Goal: Transaction & Acquisition: Subscribe to service/newsletter

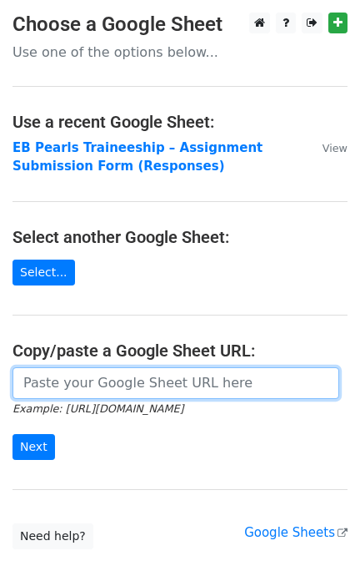
click at [118, 390] on input "url" at bounding box center [176, 383] width 327 height 32
paste input "[URL][DOMAIN_NAME]"
type input "[URL][DOMAIN_NAME]"
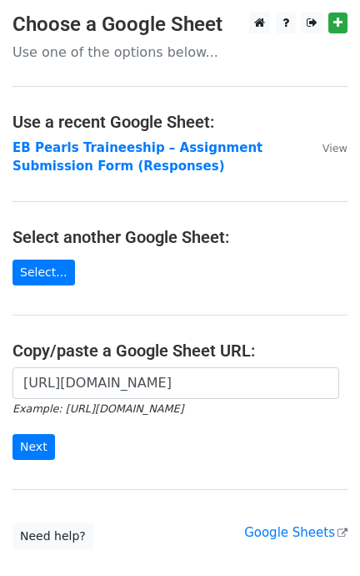
click at [35, 459] on div "[URL][DOMAIN_NAME] Example: [URL][DOMAIN_NAME] Next" at bounding box center [180, 422] width 360 height 110
click at [37, 443] on input "Next" at bounding box center [34, 447] width 43 height 26
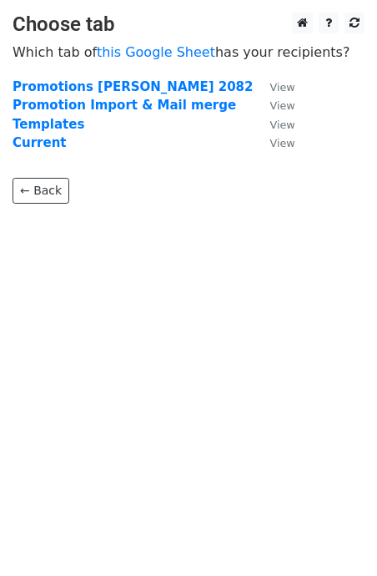
click at [69, 103] on strong "Promotion Import & Mail merge" at bounding box center [125, 105] width 224 height 15
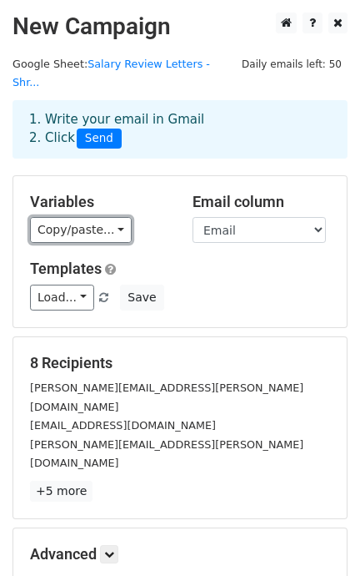
click at [100, 217] on link "Copy/paste..." at bounding box center [81, 230] width 102 height 26
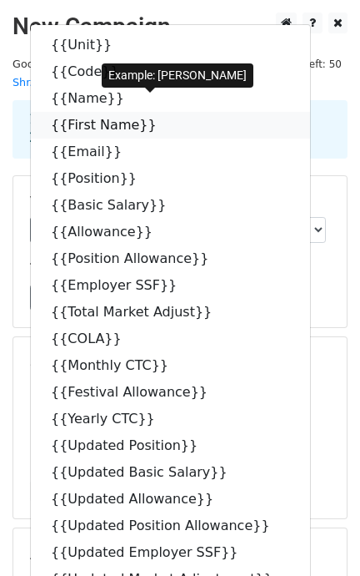
click at [161, 118] on icon at bounding box center [167, 124] width 13 height 13
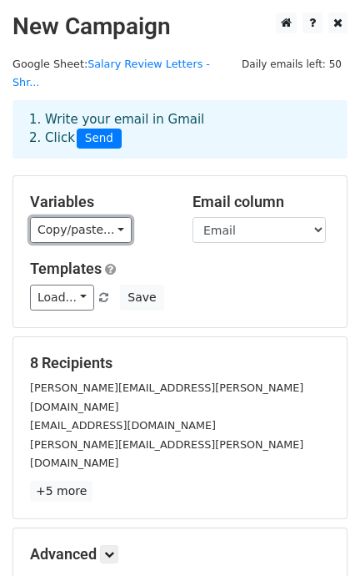
click at [104, 217] on link "Copy/paste..." at bounding box center [81, 230] width 102 height 26
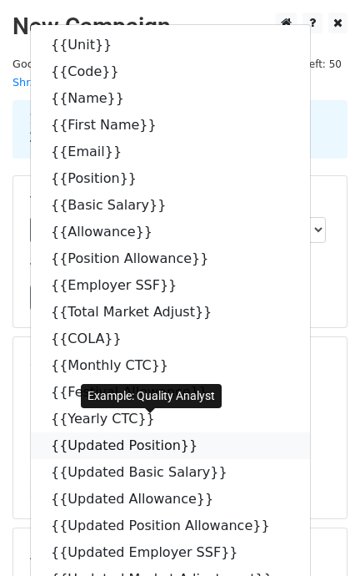
click at [202, 438] on icon at bounding box center [208, 444] width 13 height 13
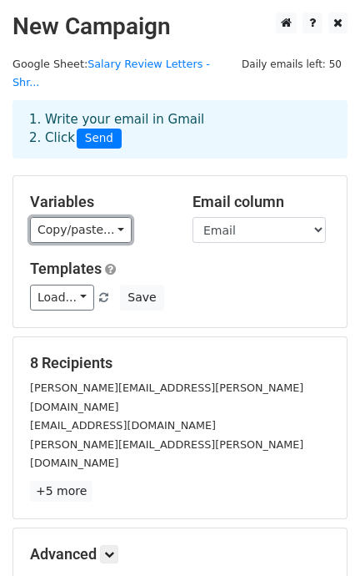
click at [101, 217] on link "Copy/paste..." at bounding box center [81, 230] width 102 height 26
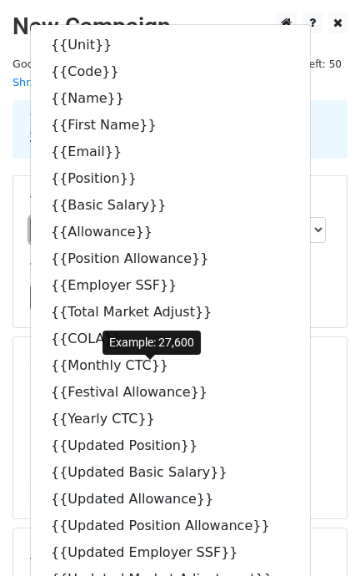
scroll to position [193, 0]
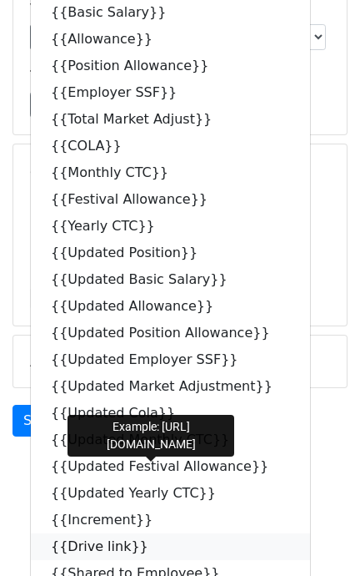
click at [153, 539] on icon at bounding box center [159, 545] width 13 height 13
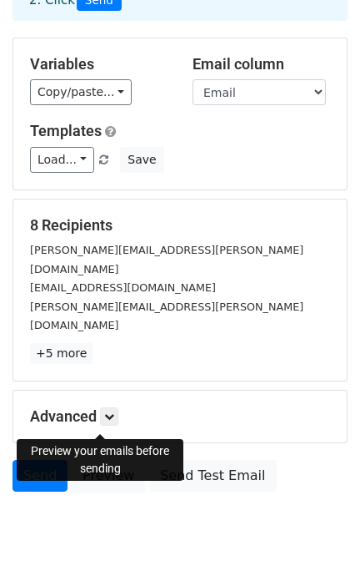
click at [100, 460] on link "Preview" at bounding box center [108, 476] width 73 height 32
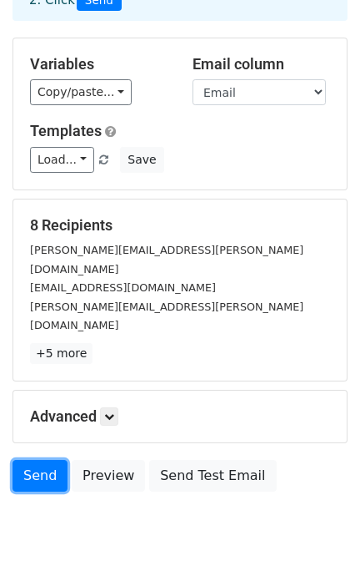
click at [27, 460] on link "Send" at bounding box center [40, 476] width 55 height 32
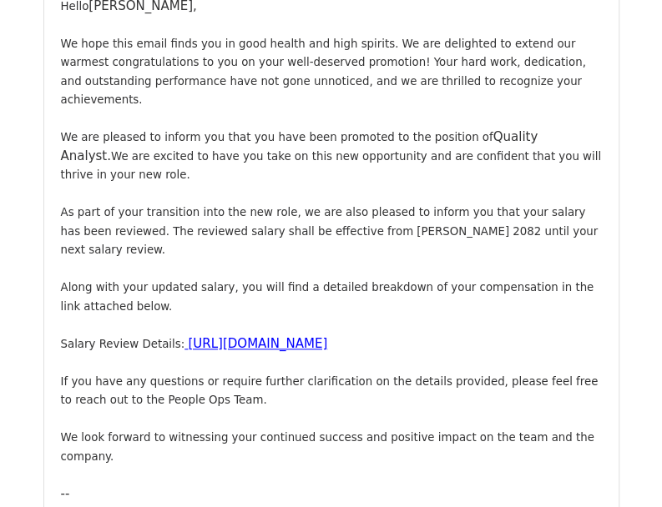
scroll to position [334, 0]
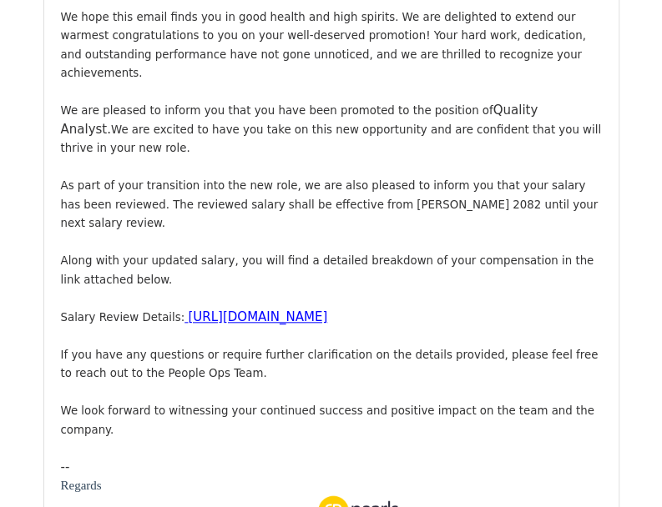
drag, startPoint x: 148, startPoint y: 278, endPoint x: 98, endPoint y: 261, distance: 52.8
click at [98, 261] on div "Hello Asmita, We hope this email finds you in good health and high spirits. We …" at bounding box center [331, 205] width 541 height 470
copy u "https://drive.google.com/file/d/18sMUuEd3Hyod3IOhXqa2obkxsCFHGRz0/view?usp=driv…"
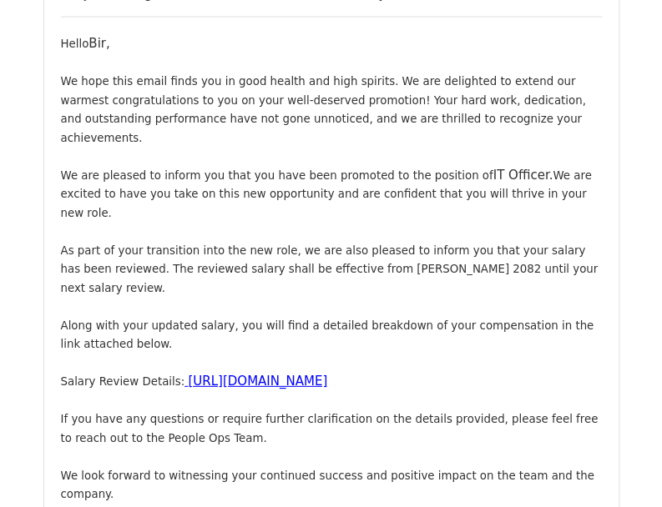
scroll to position [1251, 0]
drag, startPoint x: 295, startPoint y: 254, endPoint x: 169, endPoint y: 231, distance: 128.0
click at [169, 231] on div "Hello Bir, We hope this email finds you in good health and high spirits. We are…" at bounding box center [331, 268] width 541 height 470
copy u "https://drive.google.com/file/d/1xoOhEplk_12D44pg-71V2Xo3ckXOjFYQ/view?usp=driv…"
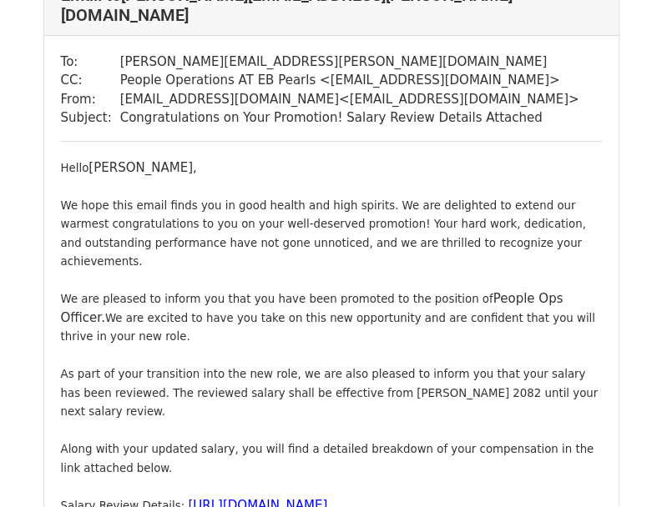
scroll to position [2169, 0]
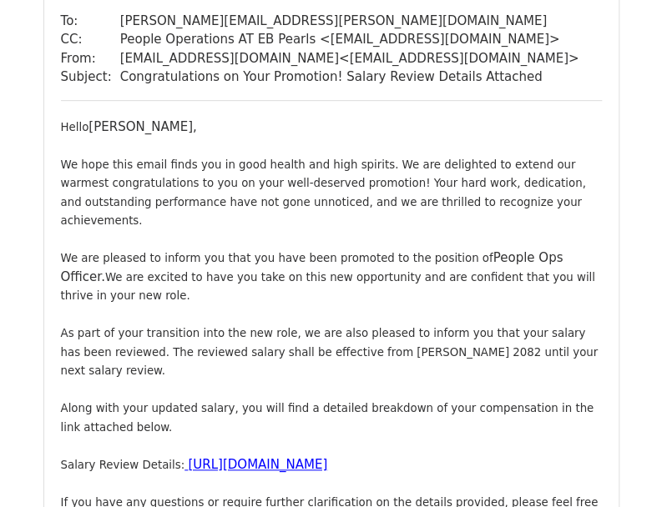
drag, startPoint x: 166, startPoint y: 211, endPoint x: 167, endPoint y: 201, distance: 10.0
click at [167, 201] on div "Hello Jenisha, We hope this email finds you in good health and high spirits. We…" at bounding box center [331, 353] width 541 height 470
copy u "https://drive.google.com/file/d/1EOYegrva1pdX6Y54vliVG72j9g4GslU9/view?usp=driv…"
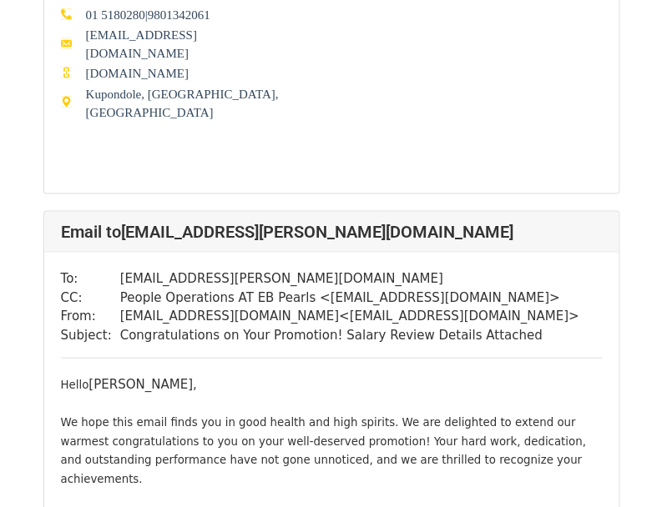
scroll to position [2920, 0]
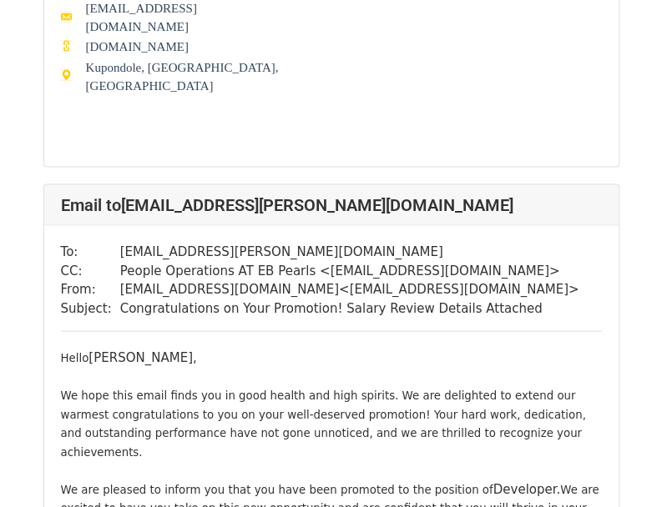
drag, startPoint x: 147, startPoint y: 383, endPoint x: 97, endPoint y: 366, distance: 52.8
copy u "https://drive.google.com/file/d/1z_5CqCF6tRWtMYbNmkeFEJHZOeRLYgW8/view?usp=driv…"
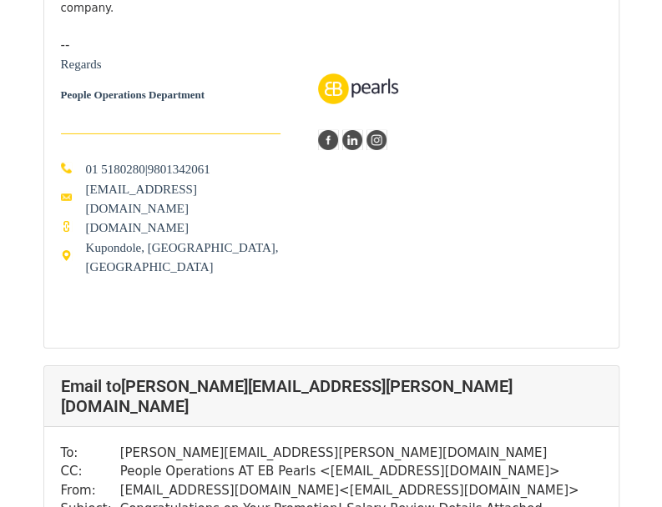
scroll to position [3754, 0]
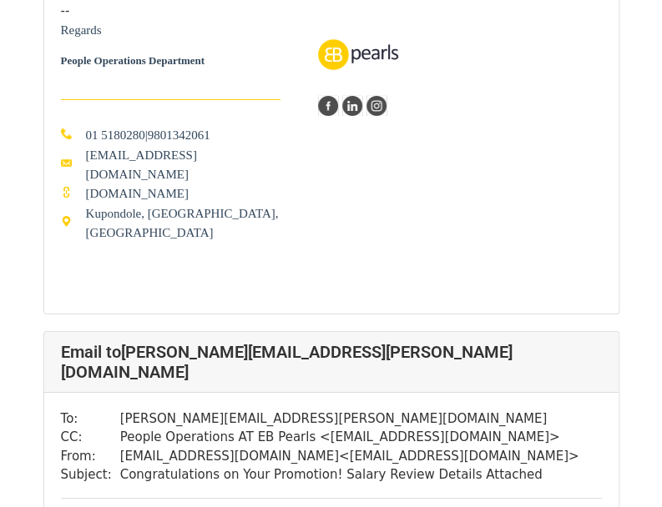
copy u "https://drive.google.com/file/d/1Lx7A3p59KA5UA3eVpJLoZS5ZqssfXfSL/view?usp=driv…"
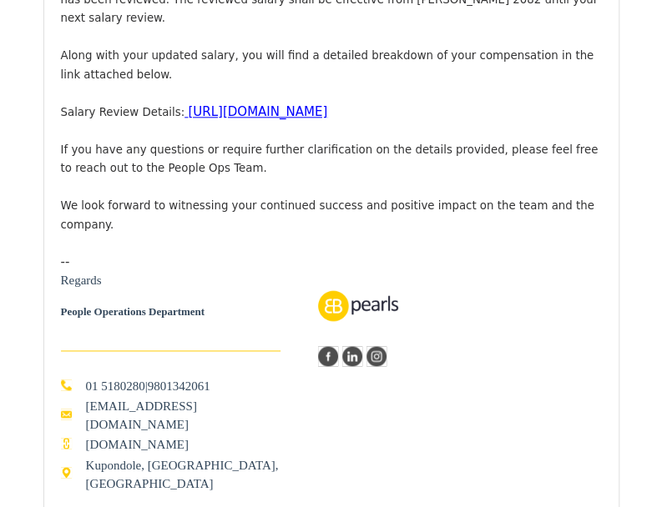
scroll to position [4755, 0]
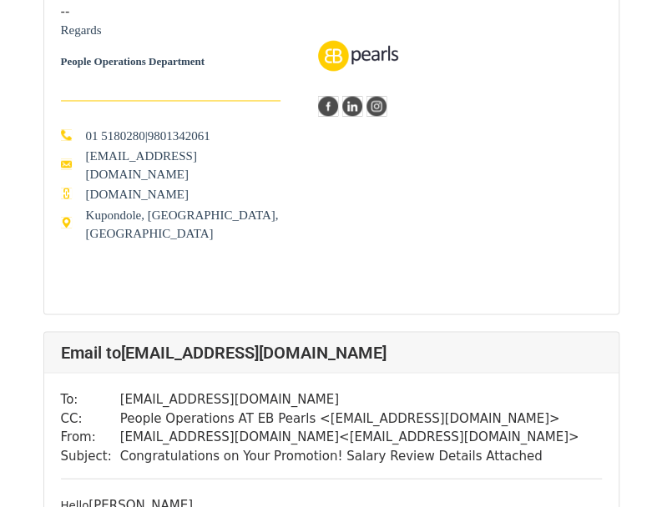
drag, startPoint x: 146, startPoint y: 355, endPoint x: 98, endPoint y: 333, distance: 52.6
copy u "https://drive.google.com/file/d/19uiVWKt9znzYGSqEQ3l8wZvPyUW9s0Q7/view?usp=driv…"
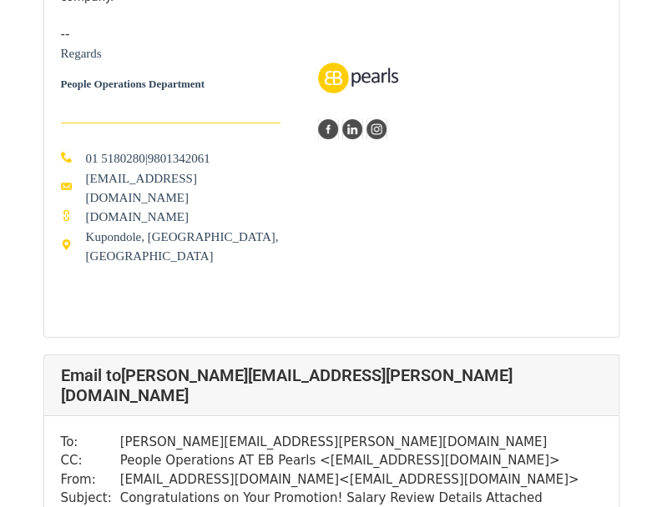
scroll to position [5756, 0]
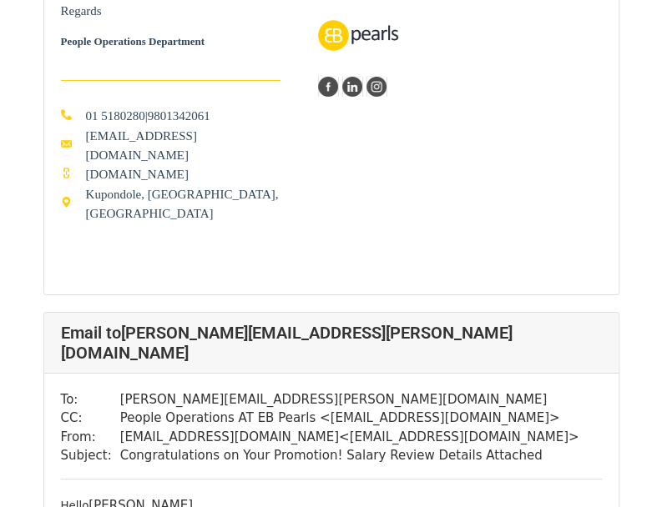
drag, startPoint x: 149, startPoint y: 253, endPoint x: 101, endPoint y: 240, distance: 50.0
copy u "https://drive.google.com/file/d/1CvANYX7LuWL70W_LkfL6THcLWdUk2Nzf/view?usp=driv…"
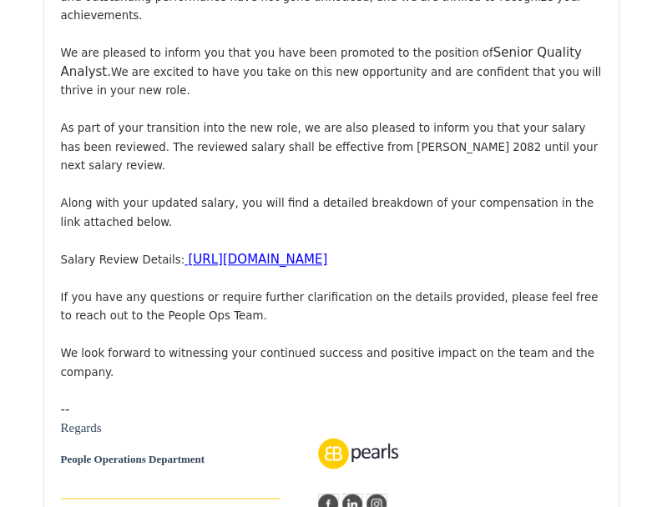
scroll to position [6590, 0]
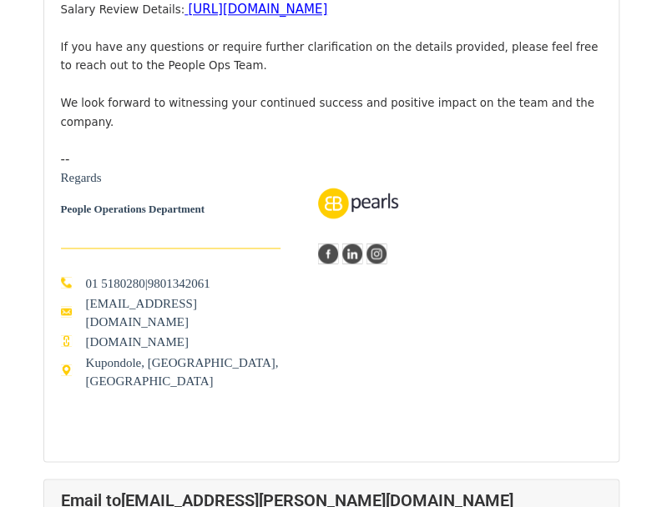
drag, startPoint x: 171, startPoint y: 334, endPoint x: 98, endPoint y: 308, distance: 77.0
copy u "https://drive.google.com/file/d/1429QAC7y9AVOcEcMQ9Phj7ZtMlRRgLsv/view?usp=driv…"
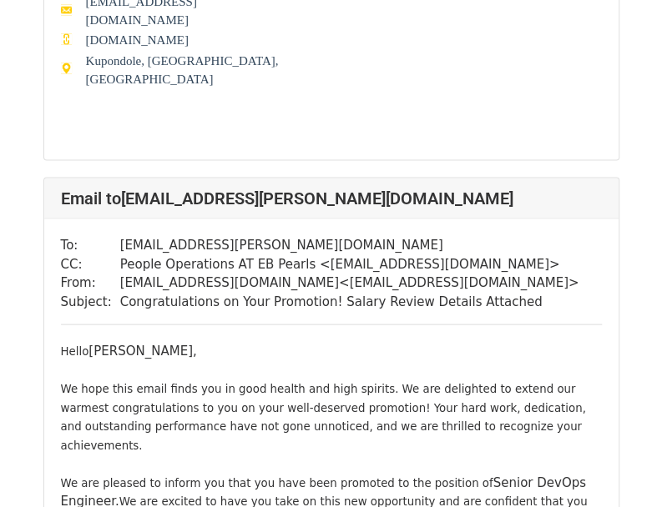
scroll to position [6969, 0]
